Goal: Book appointment/travel/reservation

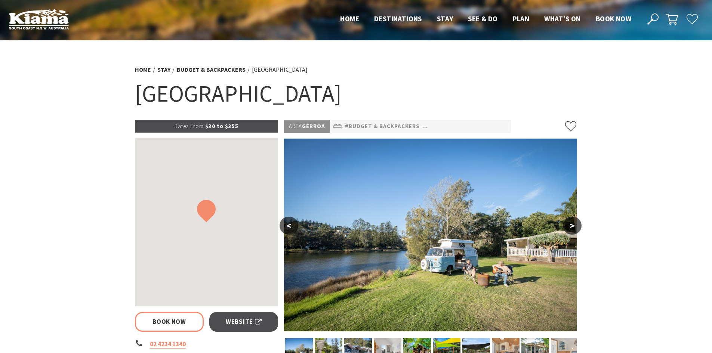
select select "3"
select select "2"
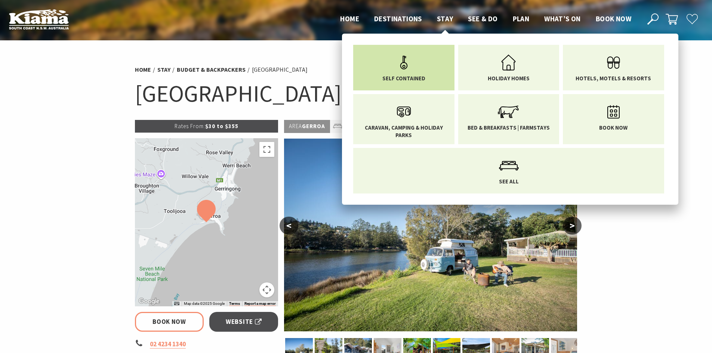
click at [430, 74] on link "Self Contained" at bounding box center [404, 65] width 90 height 31
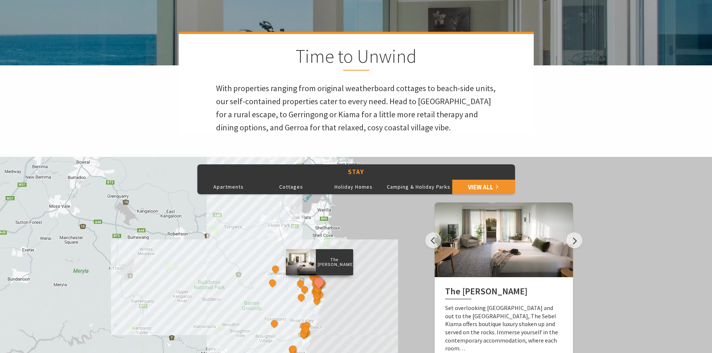
scroll to position [187, 0]
